Goal: Task Accomplishment & Management: Manage account settings

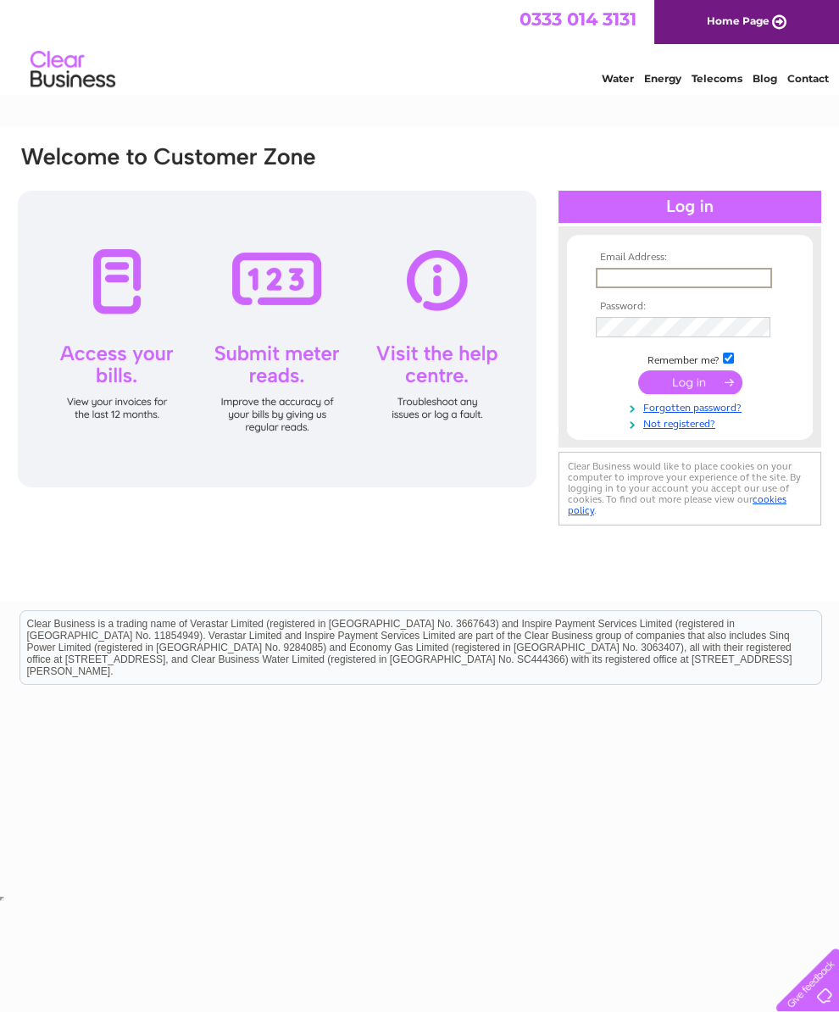
type input "scalpsiejohn@gmail.com"
click at [690, 388] on input "submit" at bounding box center [690, 383] width 104 height 24
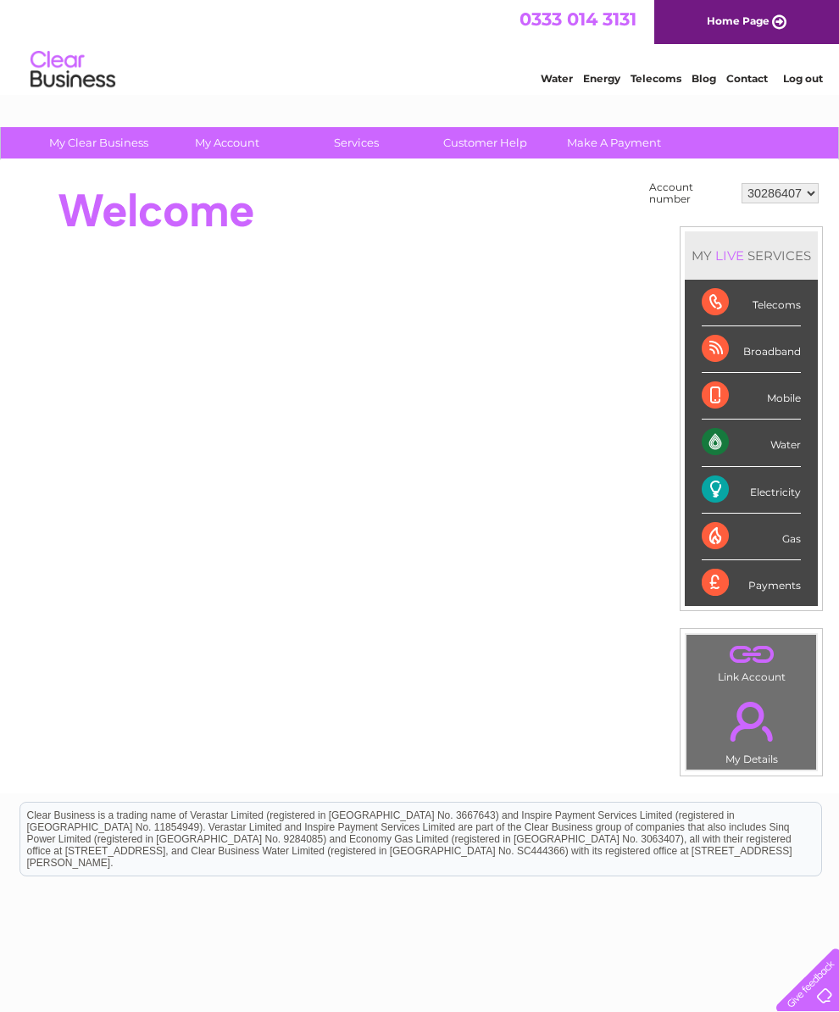
click at [694, 395] on li "Mobile" at bounding box center [751, 396] width 133 height 47
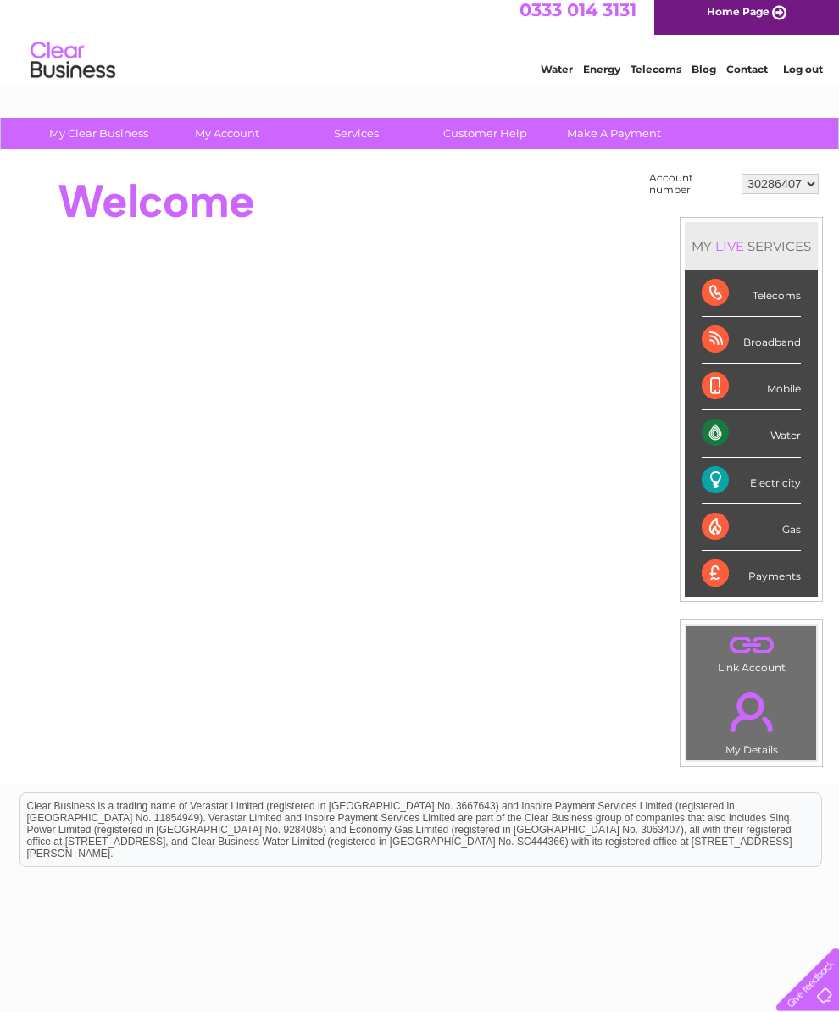
scroll to position [42, 0]
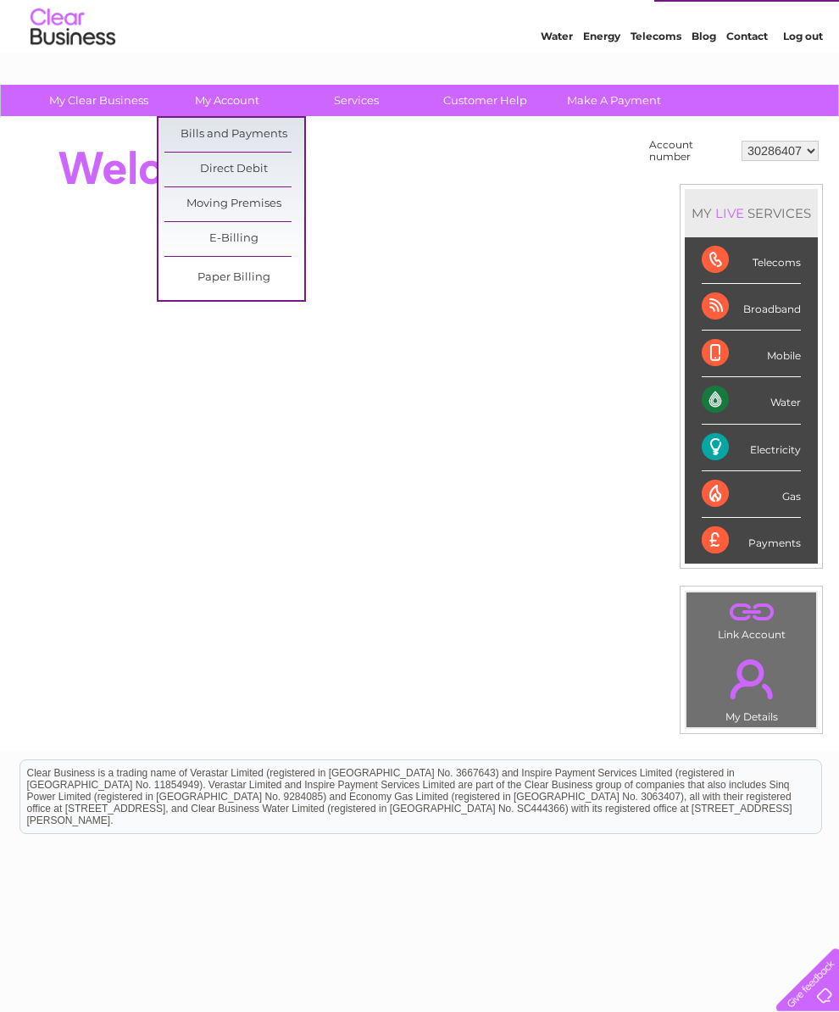
click at [220, 131] on link "Bills and Payments" at bounding box center [234, 135] width 140 height 34
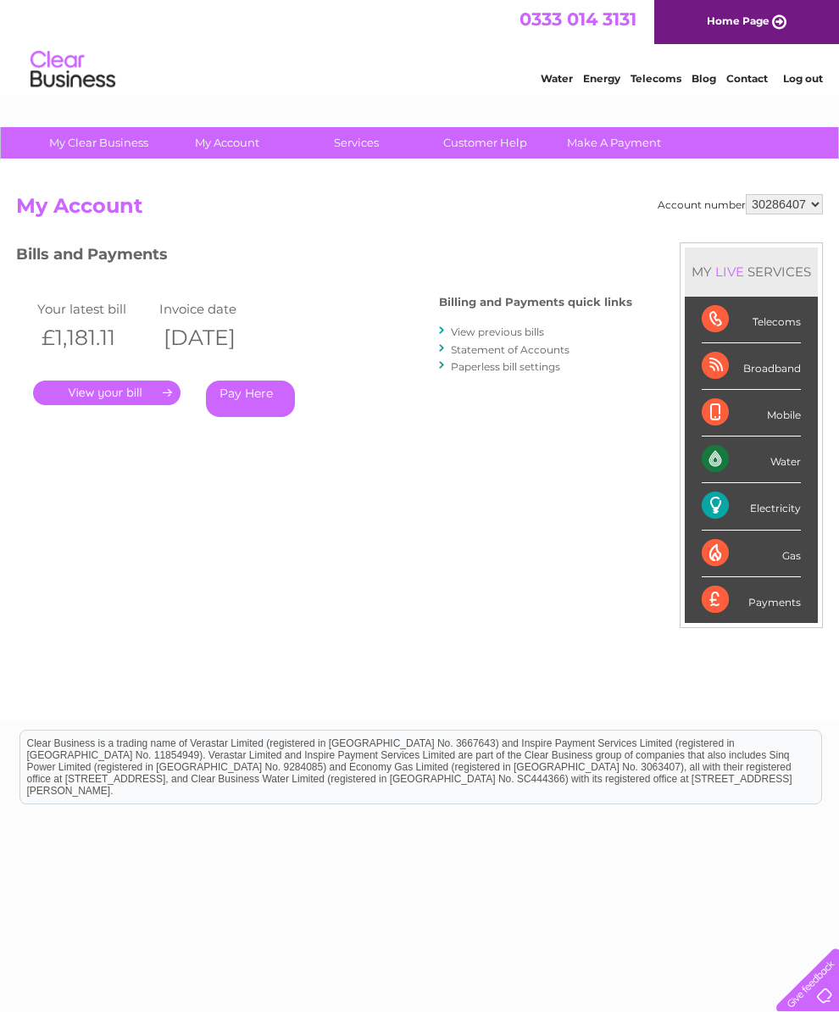
click at [477, 332] on link "View previous bills" at bounding box center [497, 332] width 93 height 13
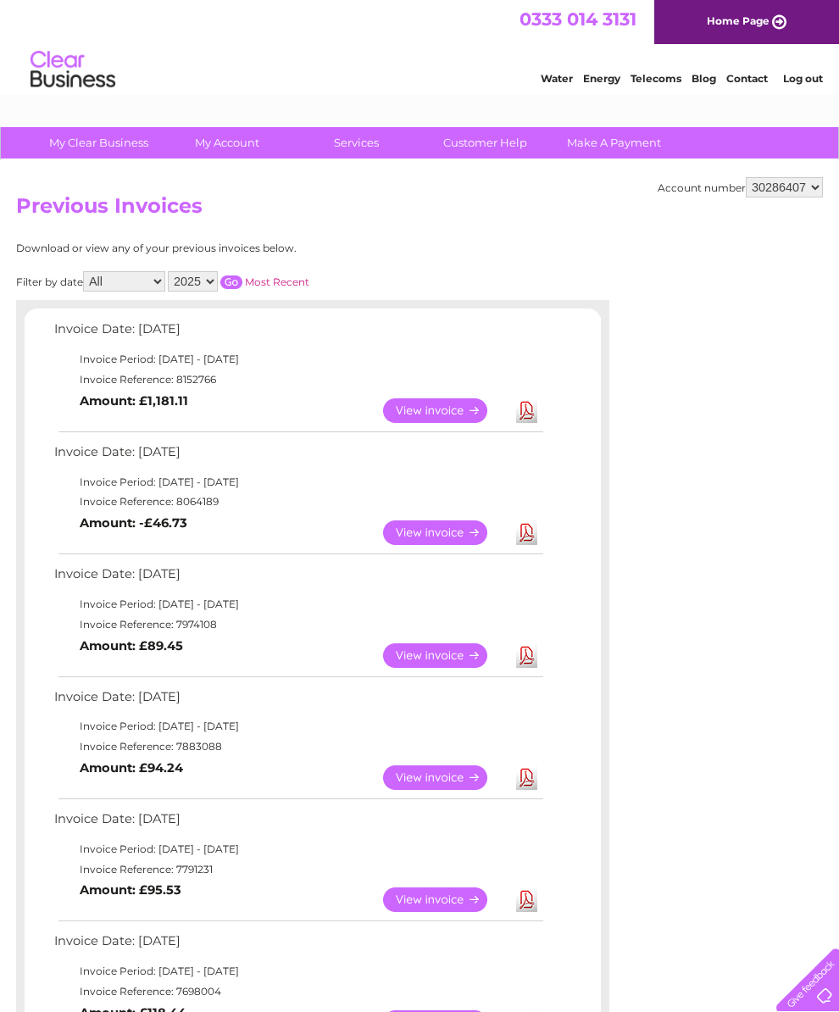
click at [425, 668] on link "View" at bounding box center [445, 656] width 125 height 25
click at [446, 423] on link "View" at bounding box center [445, 411] width 125 height 25
click at [438, 545] on link "View" at bounding box center [445, 533] width 125 height 25
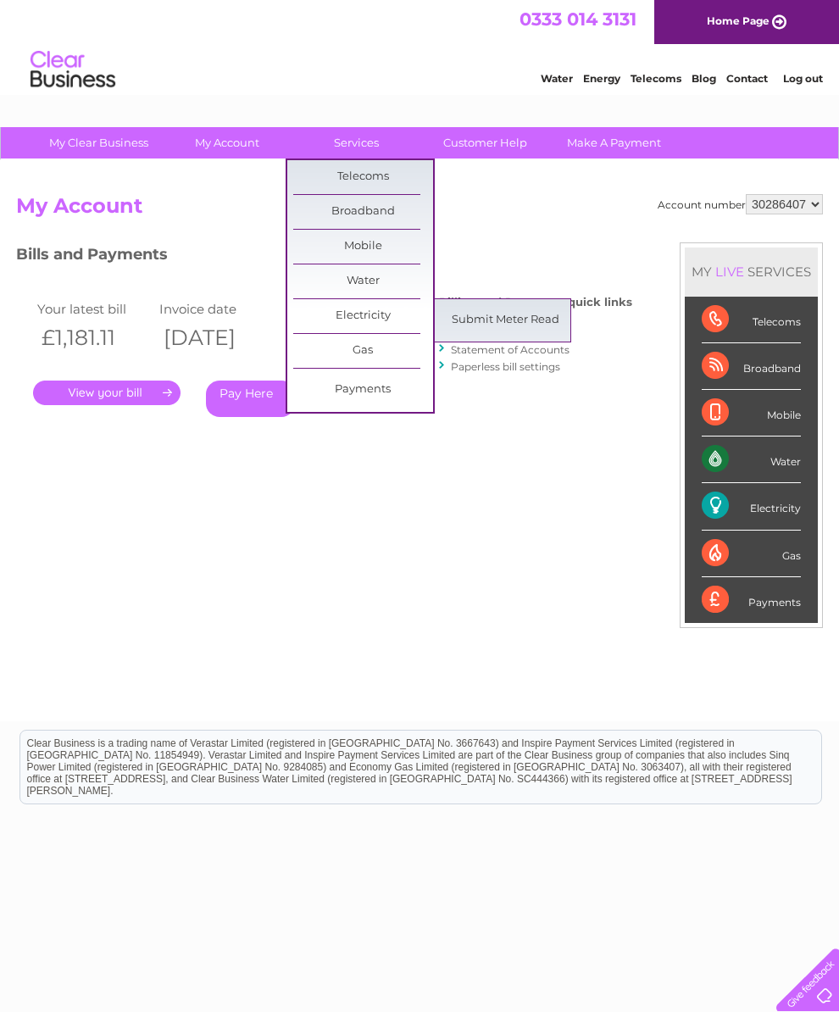
click at [514, 330] on link "Submit Meter Read" at bounding box center [506, 321] width 140 height 34
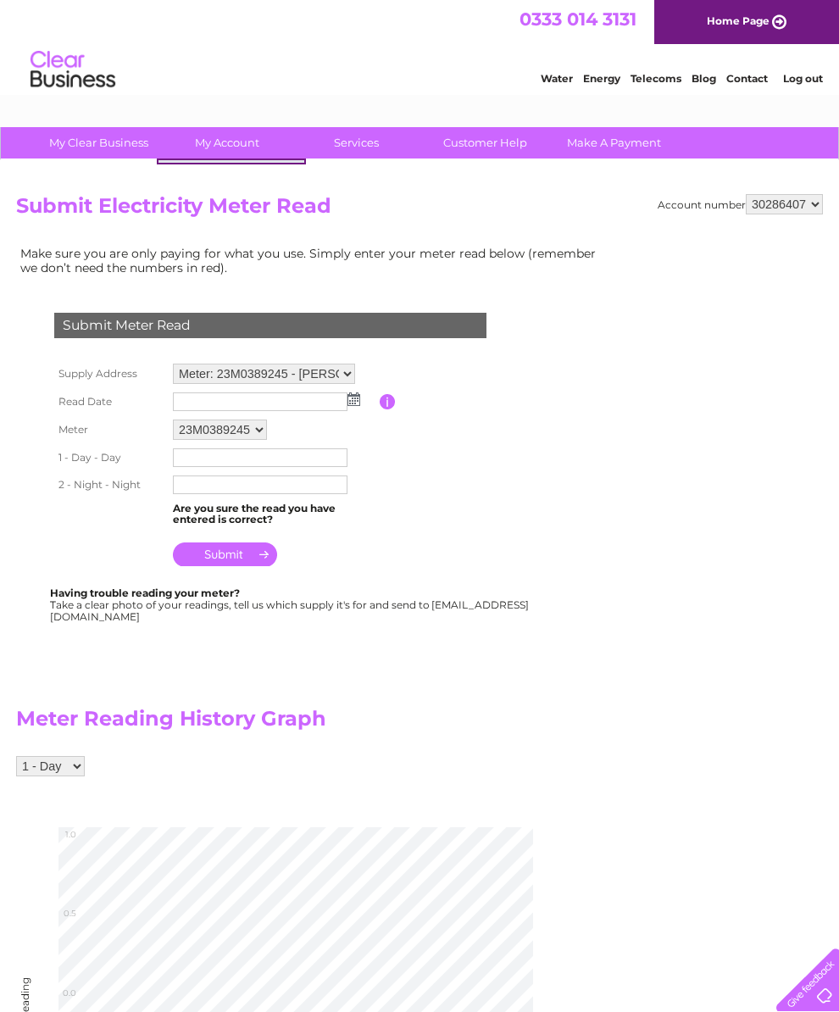
click at [627, 694] on div "Account number 30286407 Submit Electricity Meter Read Make sure you are only pa…" at bounding box center [419, 694] width 807 height 1001
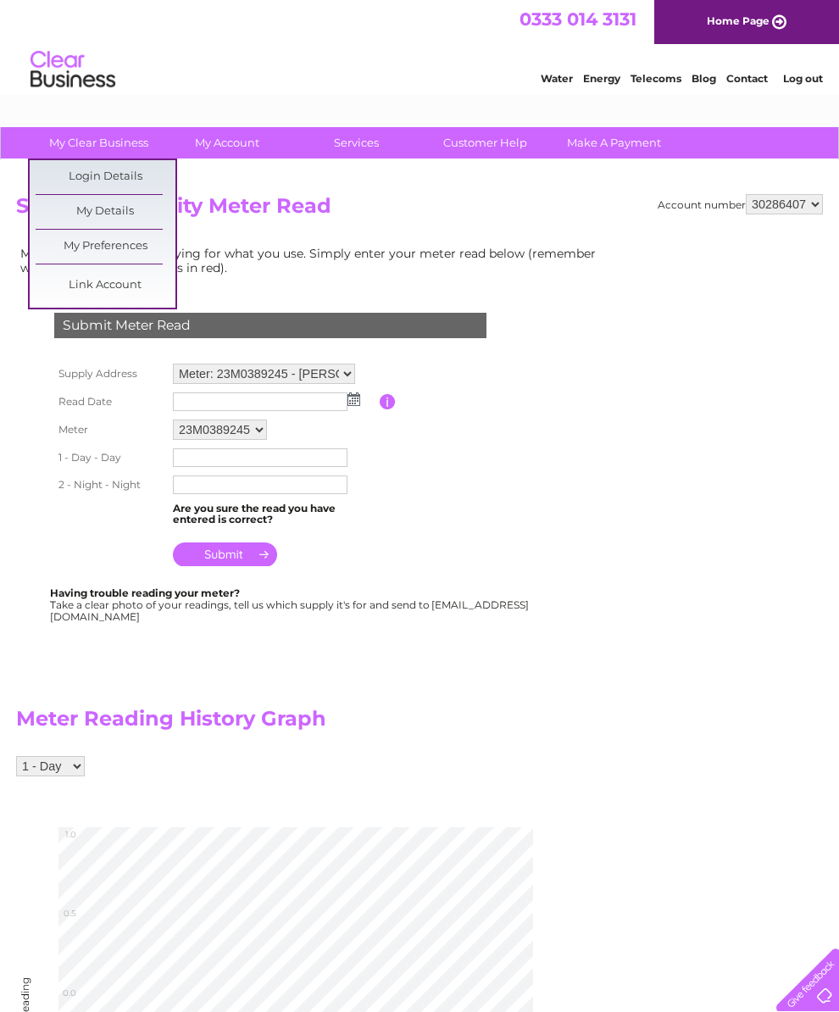
click at [87, 217] on link "My Details" at bounding box center [106, 212] width 140 height 34
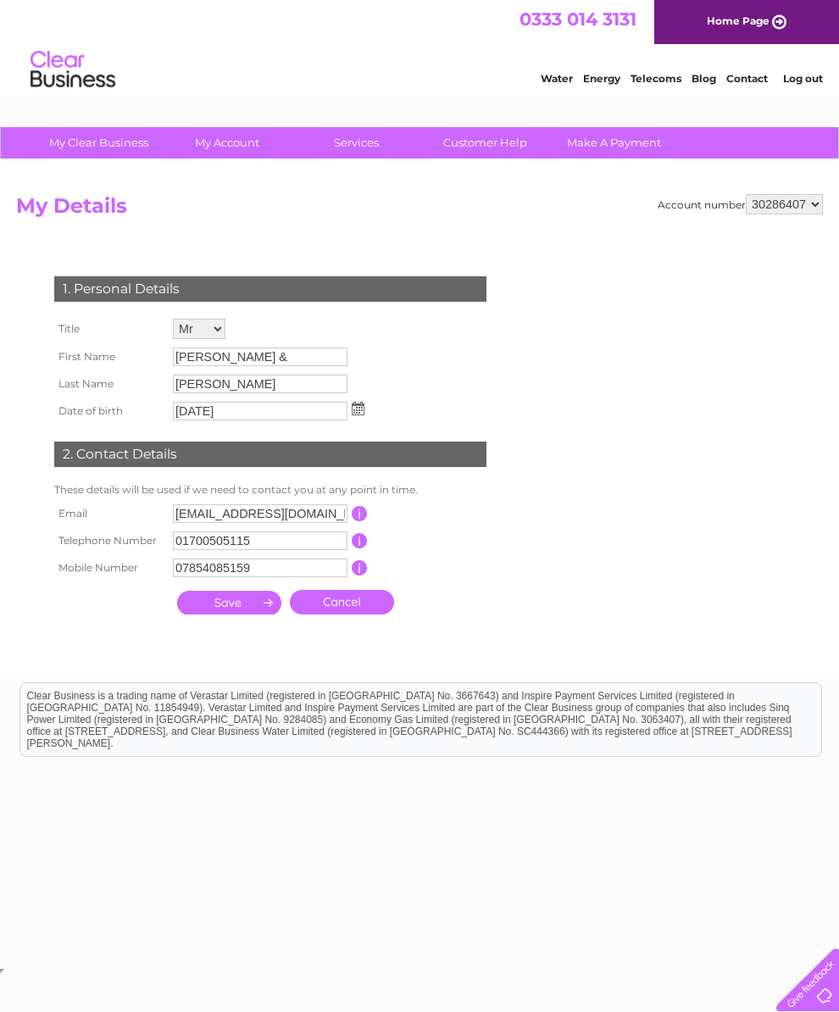
click at [355, 549] on input "button" at bounding box center [360, 540] width 16 height 15
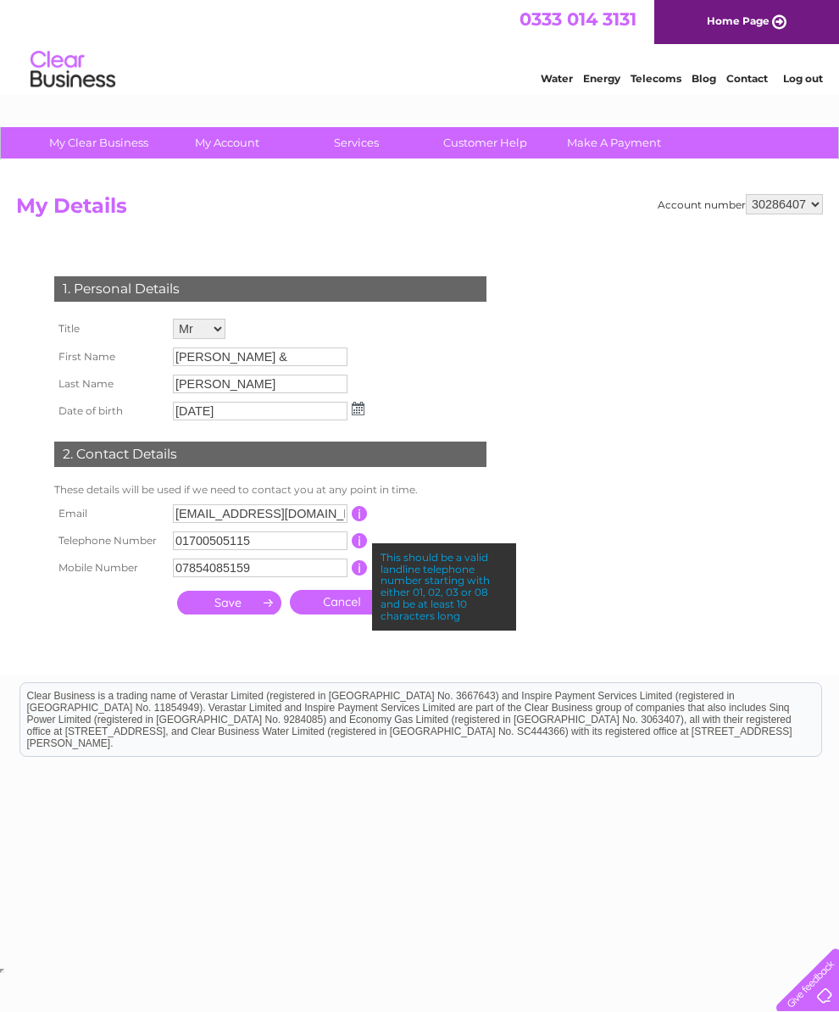
click at [274, 550] on input "01700505115" at bounding box center [260, 541] width 175 height 19
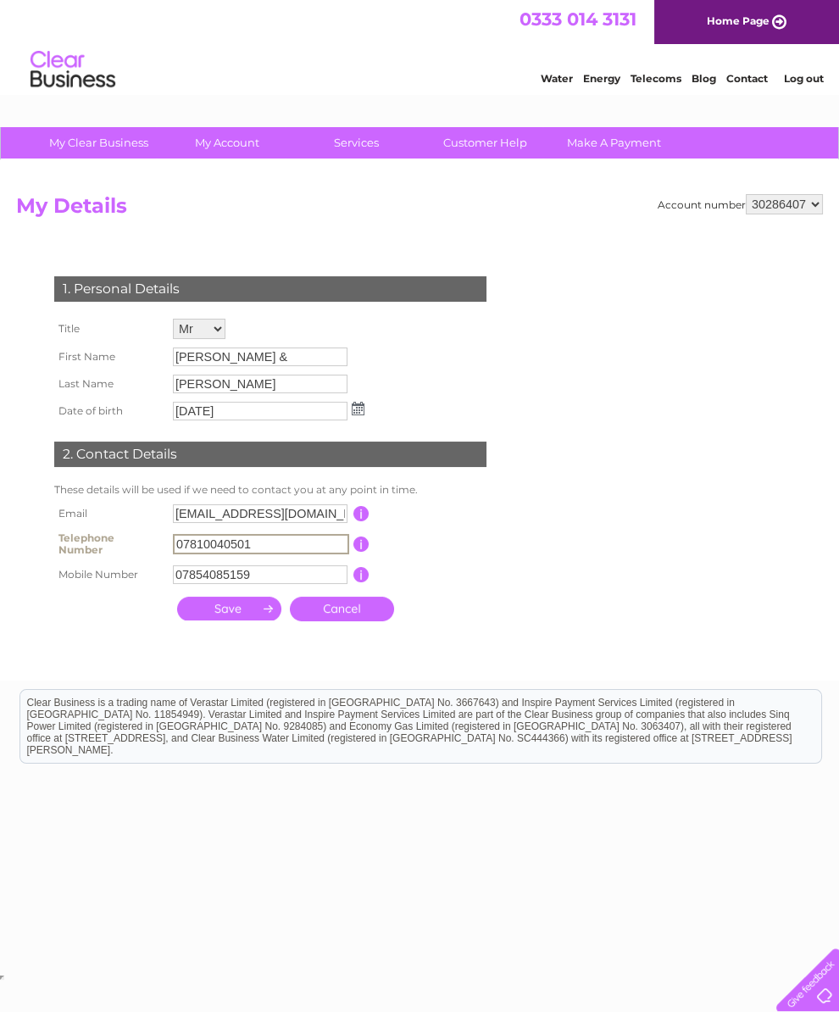
click at [235, 621] on input "submit" at bounding box center [229, 609] width 104 height 24
type input "0"
click at [273, 588] on td "07854085159" at bounding box center [261, 574] width 185 height 27
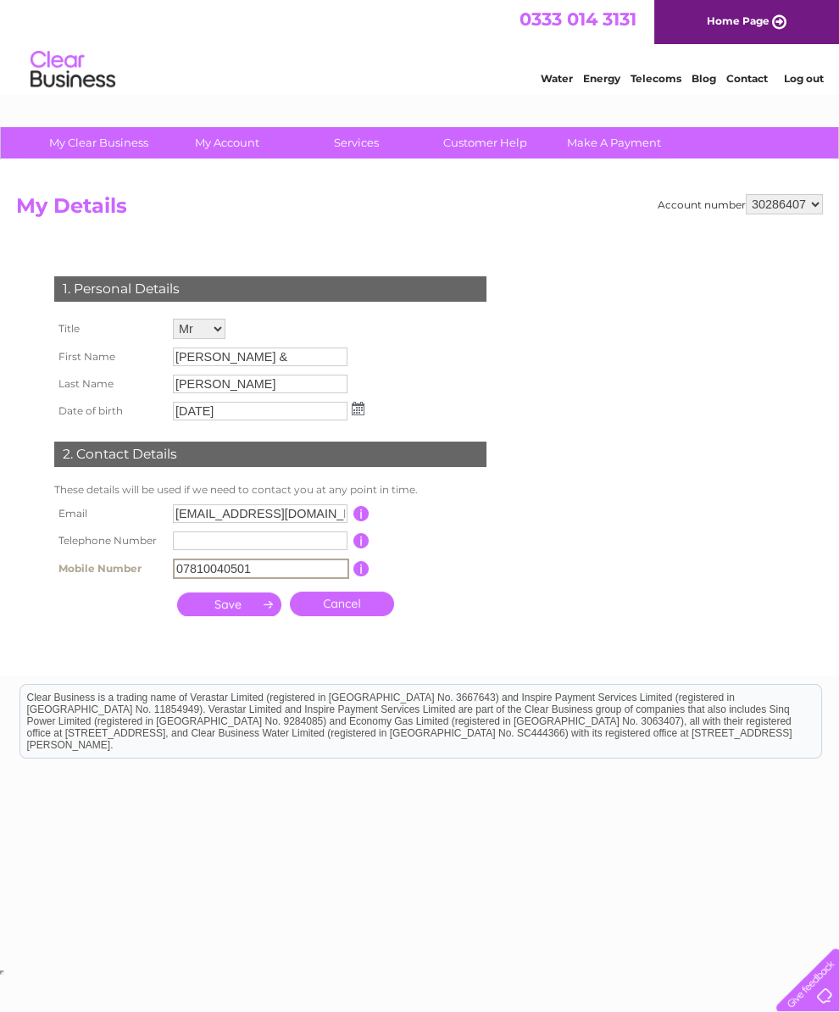
type input "07810040501"
click at [233, 616] on input "submit" at bounding box center [229, 605] width 104 height 24
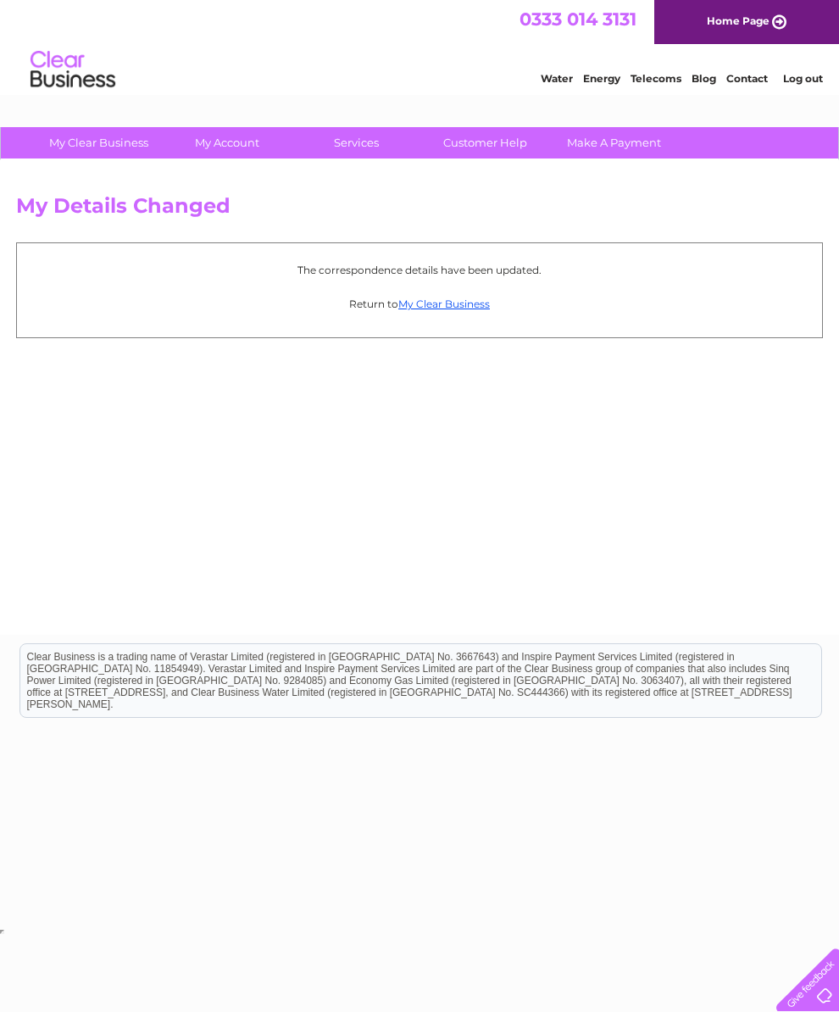
click at [452, 310] on link "My Clear Business" at bounding box center [445, 304] width 92 height 13
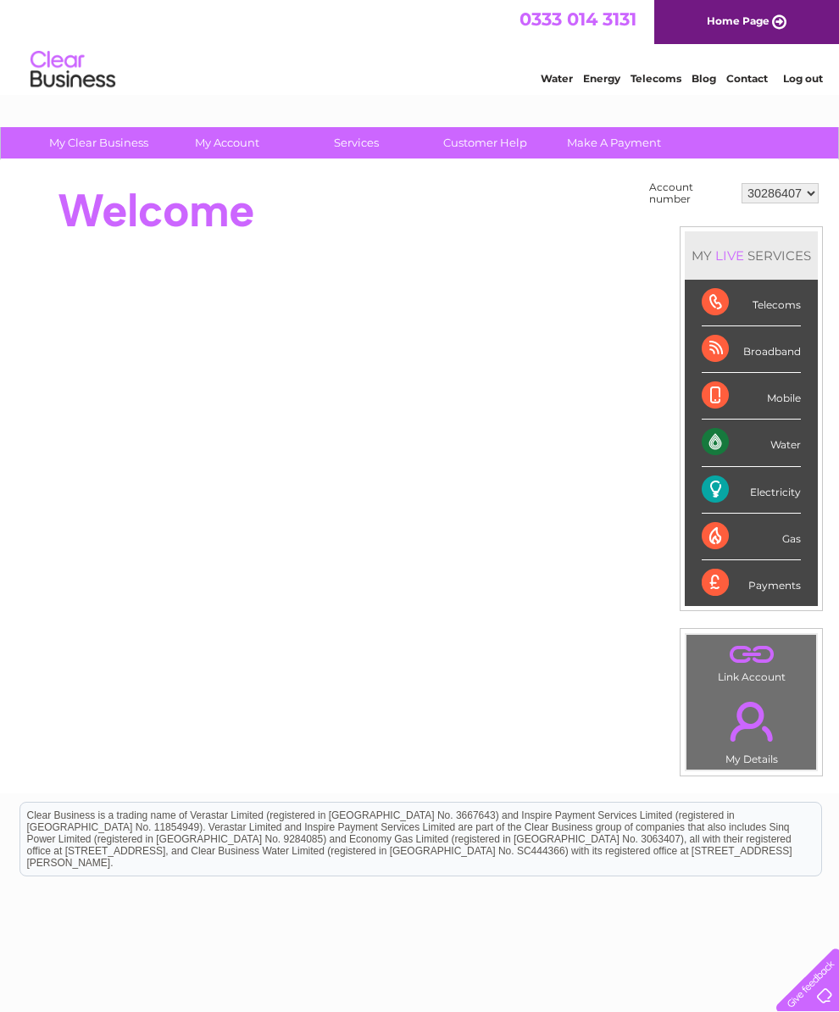
click at [764, 514] on div "Electricity" at bounding box center [751, 490] width 99 height 47
click at [777, 513] on div "Electricity" at bounding box center [751, 490] width 99 height 47
click at [775, 511] on div "Electricity" at bounding box center [751, 490] width 99 height 47
click at [773, 514] on div "Electricity" at bounding box center [751, 490] width 99 height 47
click at [776, 510] on div "Electricity" at bounding box center [751, 490] width 99 height 47
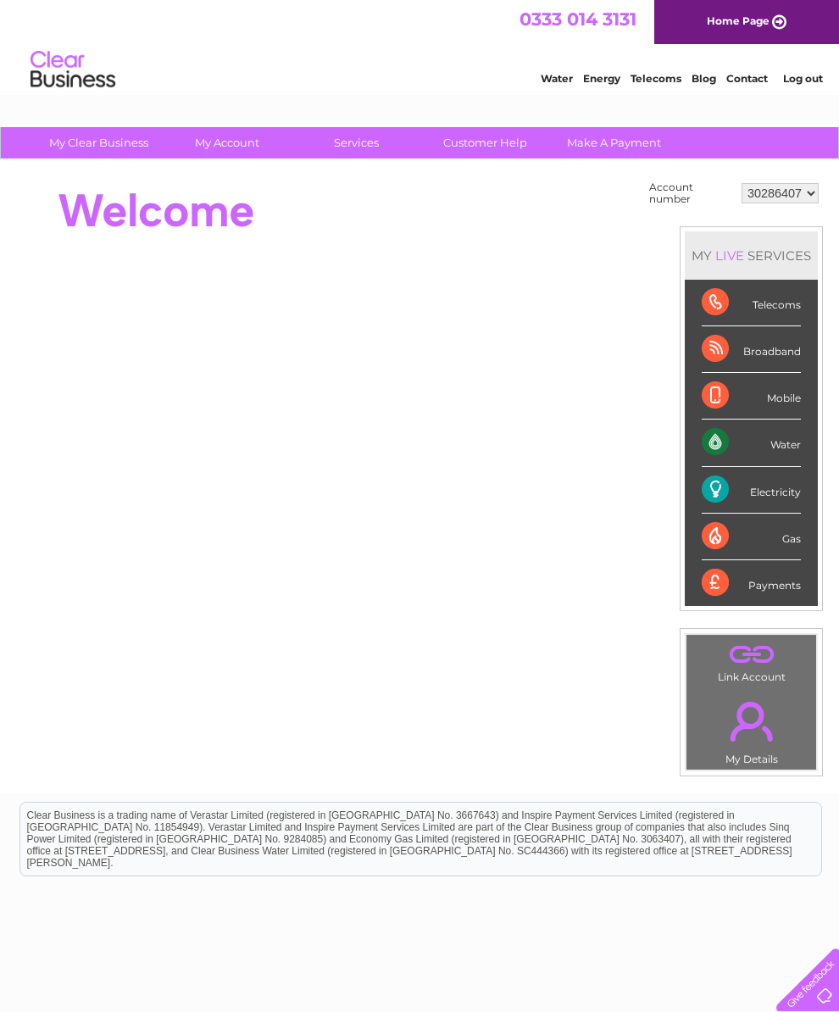
click at [774, 513] on div "Electricity" at bounding box center [751, 490] width 99 height 47
click at [482, 153] on link "Customer Help" at bounding box center [485, 142] width 140 height 31
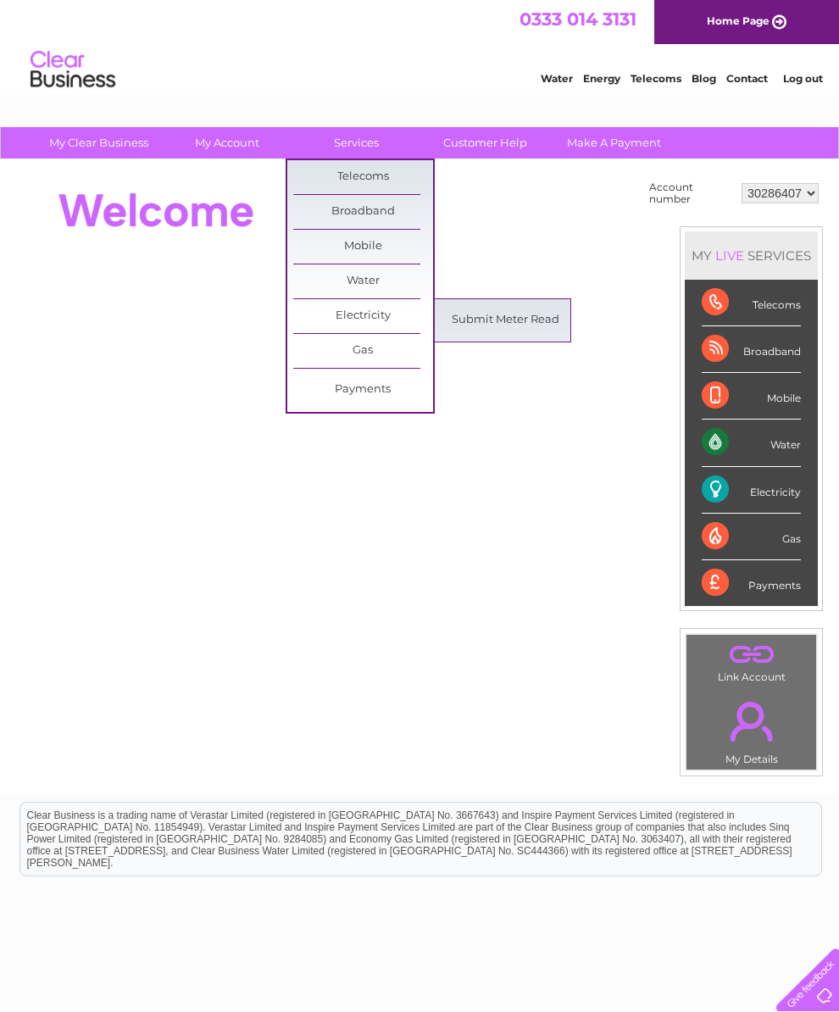
click at [588, 227] on div at bounding box center [324, 211] width 617 height 68
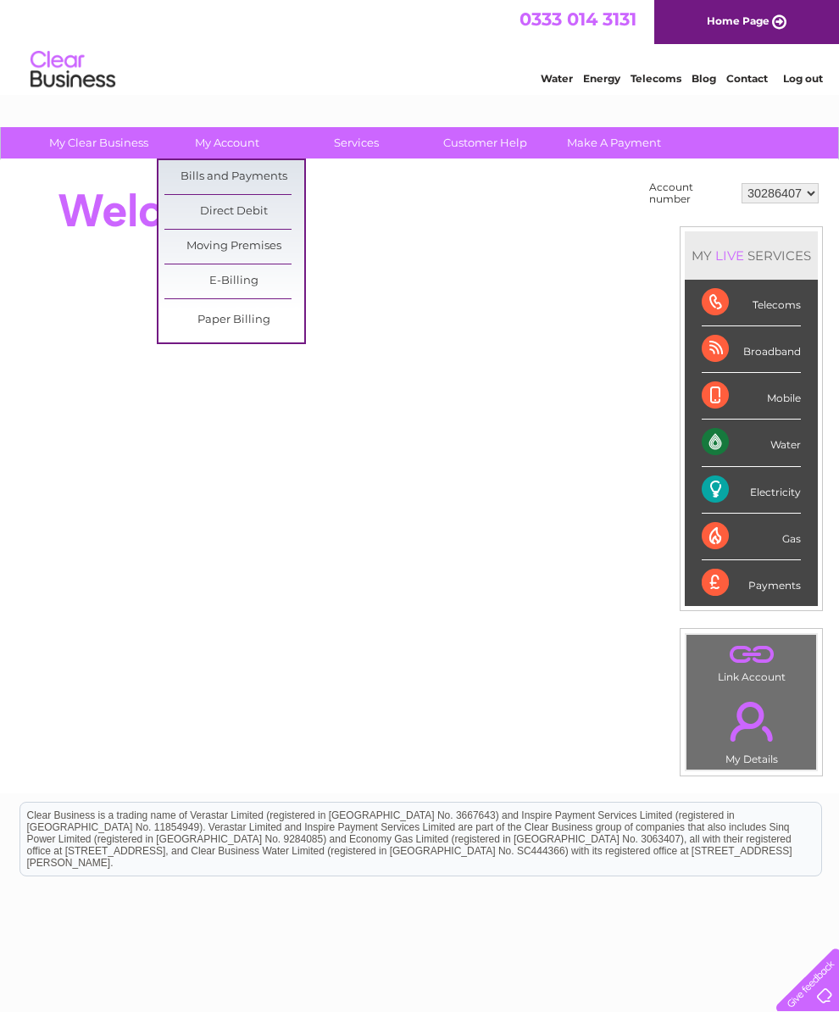
click at [213, 186] on link "Bills and Payments" at bounding box center [234, 177] width 140 height 34
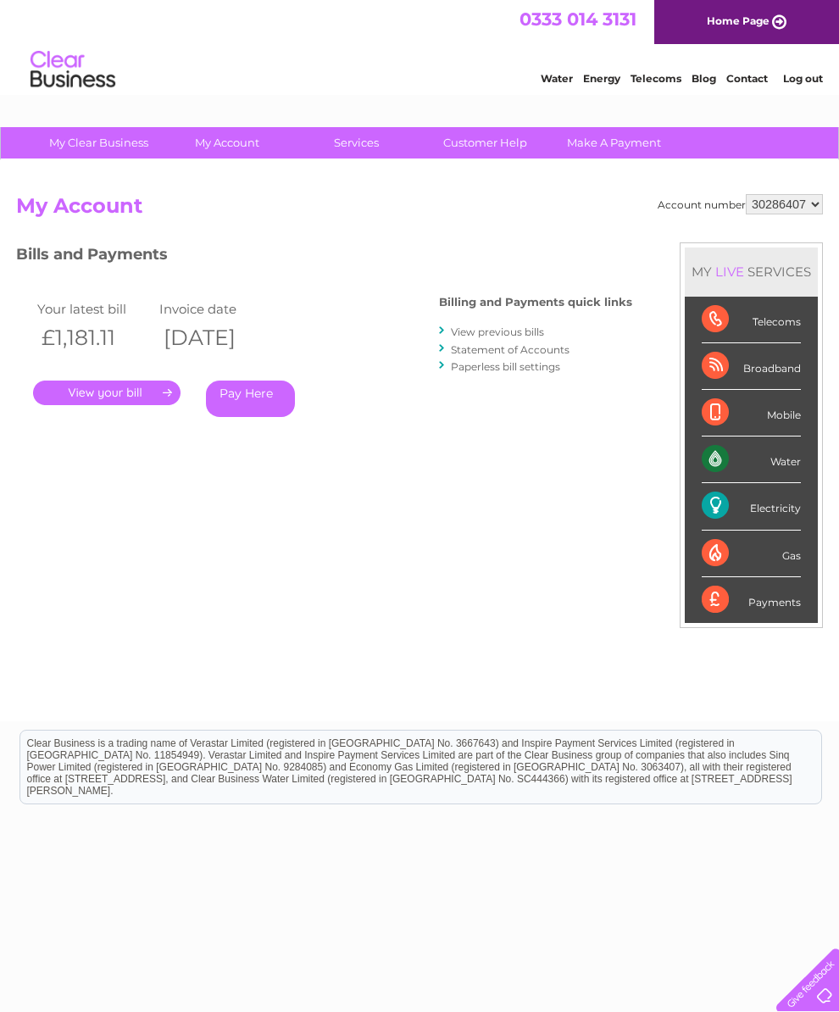
click at [102, 403] on link "." at bounding box center [107, 393] width 148 height 25
click at [456, 330] on link "View previous bills" at bounding box center [497, 332] width 93 height 13
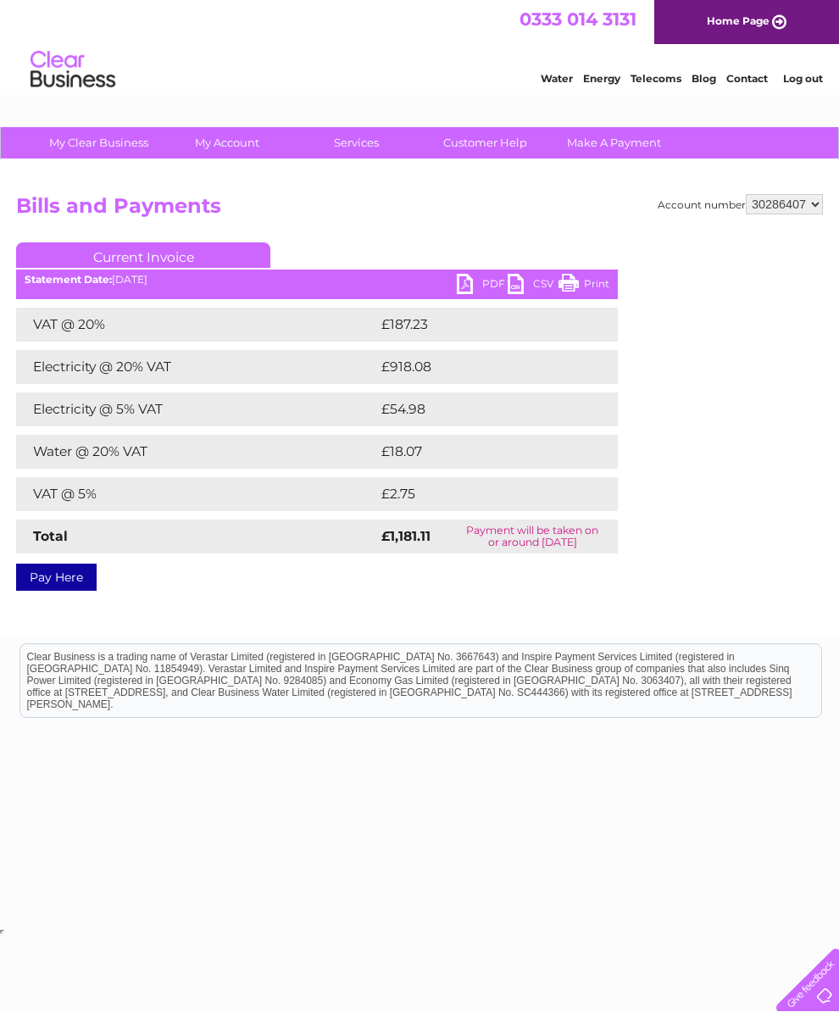
click at [119, 472] on div "VAT @ 20% £187.23 Electricity @ 20% VAT £918.08 Electricity @ 5% VAT £54.98 Wat…" at bounding box center [317, 431] width 602 height 246
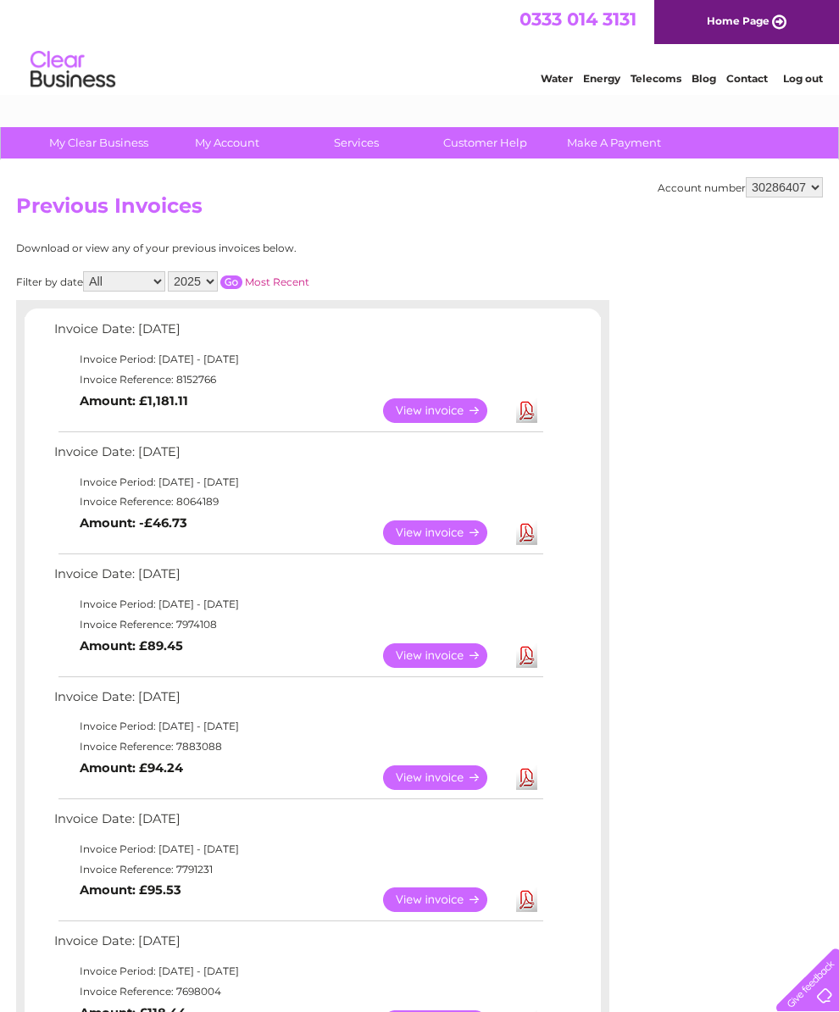
click at [430, 668] on link "View" at bounding box center [445, 656] width 125 height 25
click at [426, 545] on link "View" at bounding box center [445, 533] width 125 height 25
click at [430, 790] on link "View" at bounding box center [445, 778] width 125 height 25
click at [420, 423] on link "View" at bounding box center [445, 411] width 125 height 25
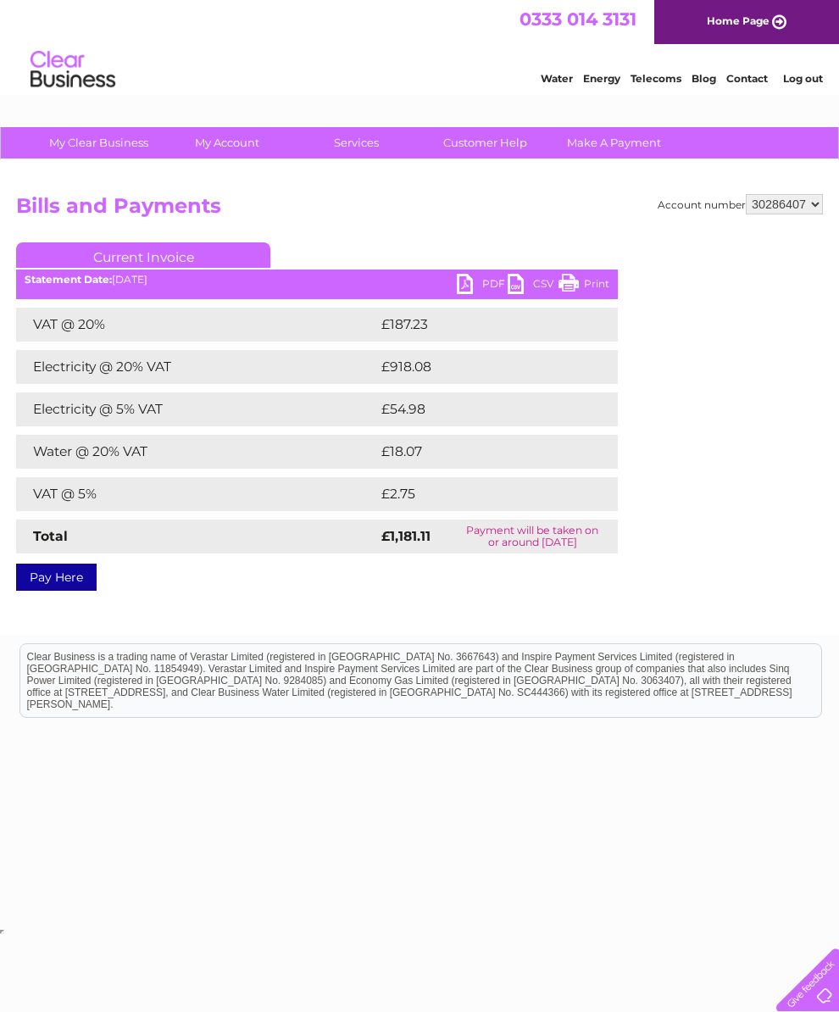
click at [811, 200] on select "30286407" at bounding box center [784, 204] width 77 height 20
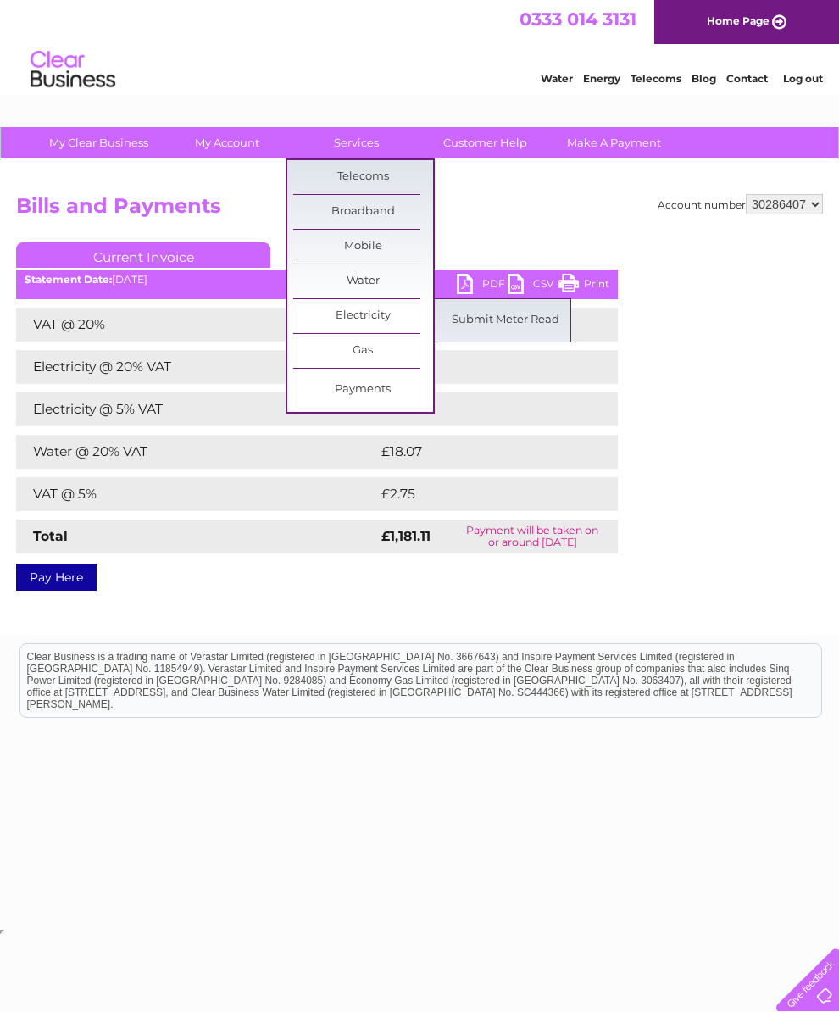
click at [365, 330] on link "Electricity" at bounding box center [363, 316] width 140 height 34
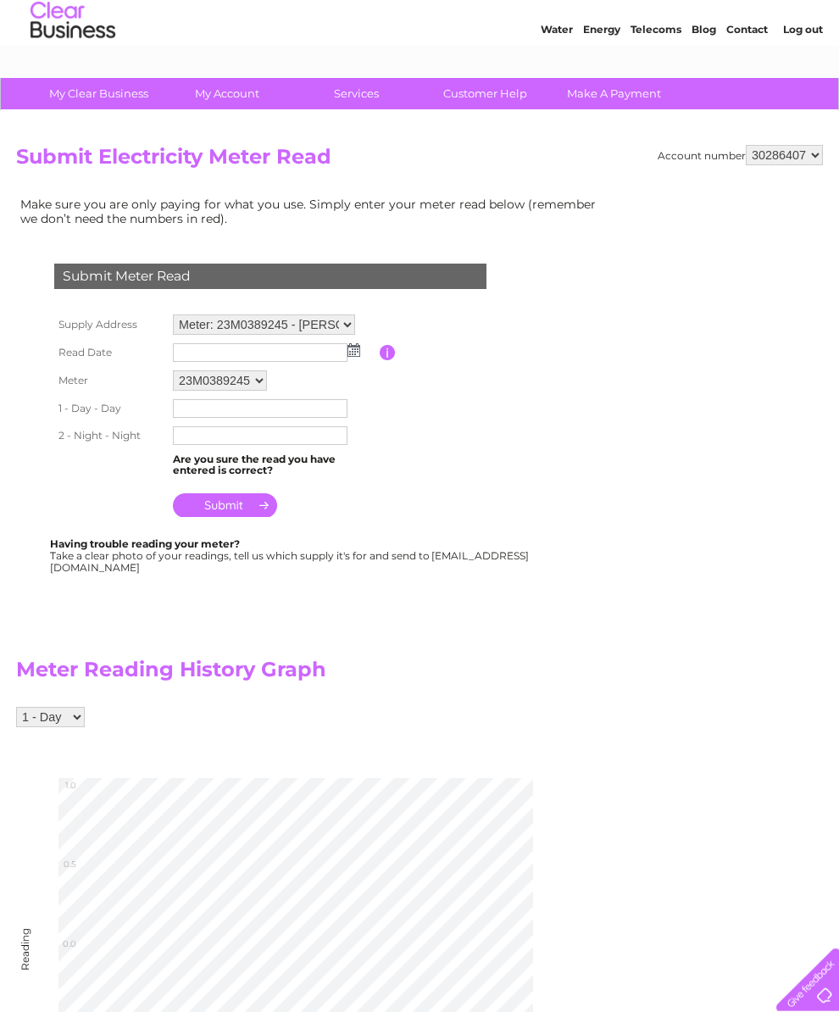
scroll to position [51, 0]
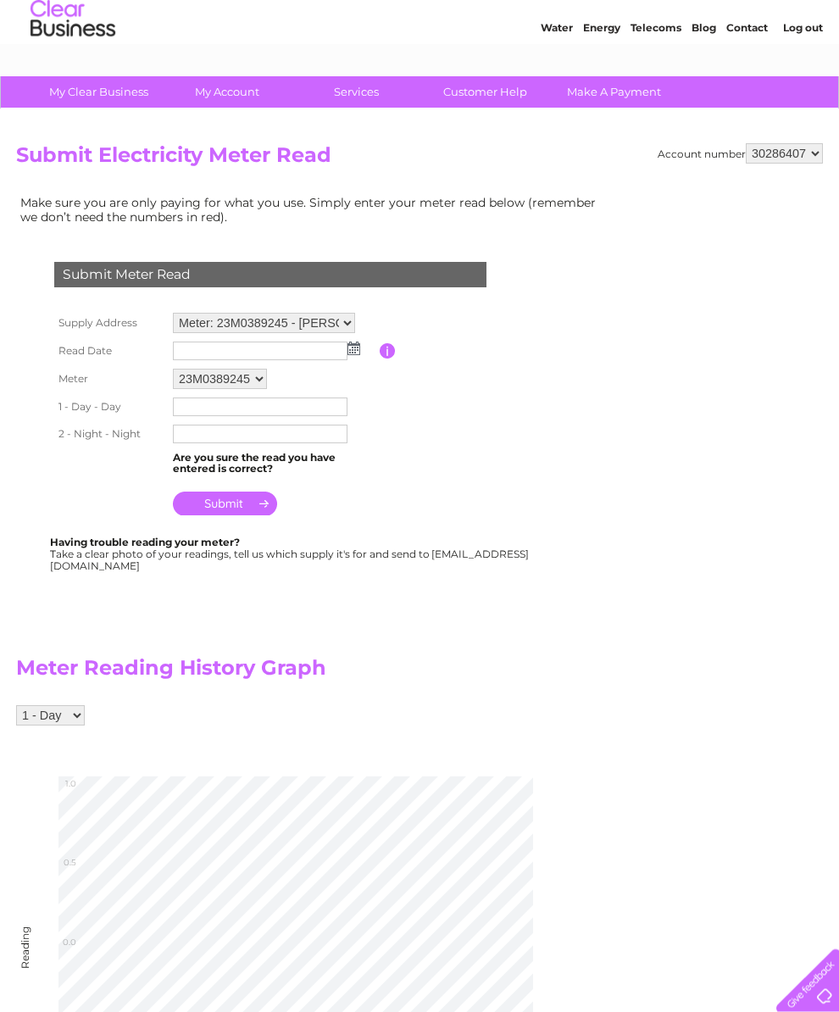
click at [85, 726] on select "1 - Day 2 - Night" at bounding box center [50, 715] width 69 height 20
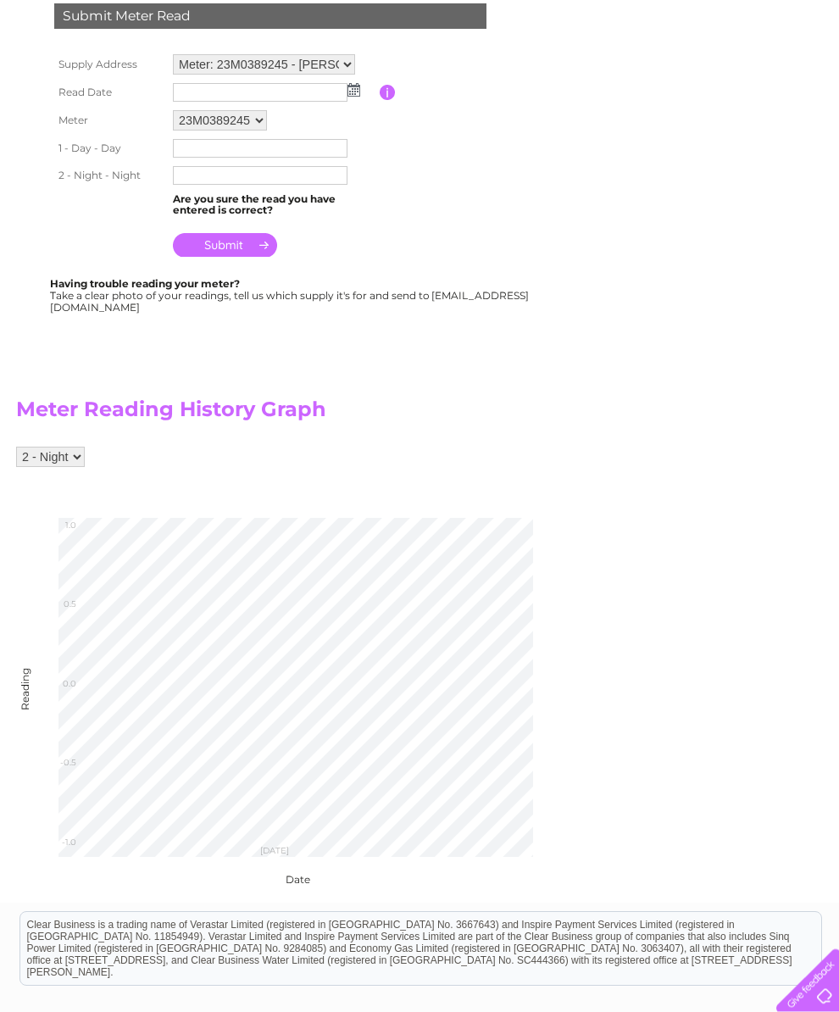
scroll to position [309, 0]
click at [84, 468] on select "1 - Day 2 - Night" at bounding box center [50, 458] width 69 height 20
select select "277070"
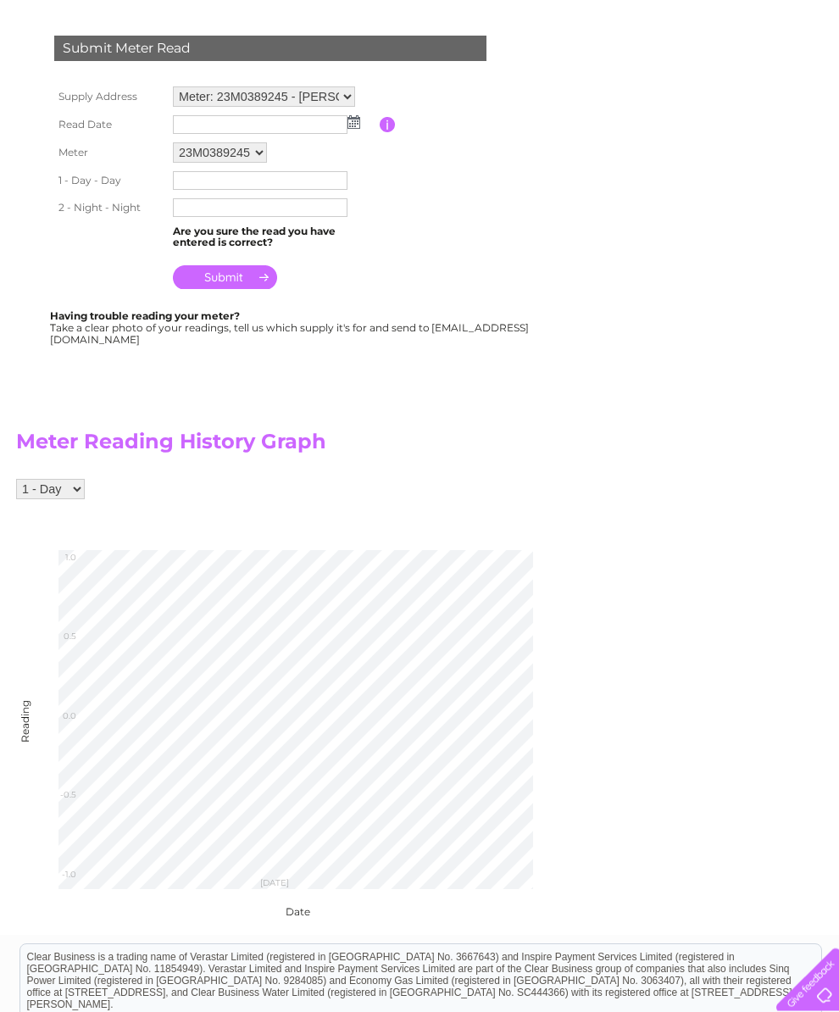
scroll to position [286, 0]
